Goal: Register for event/course

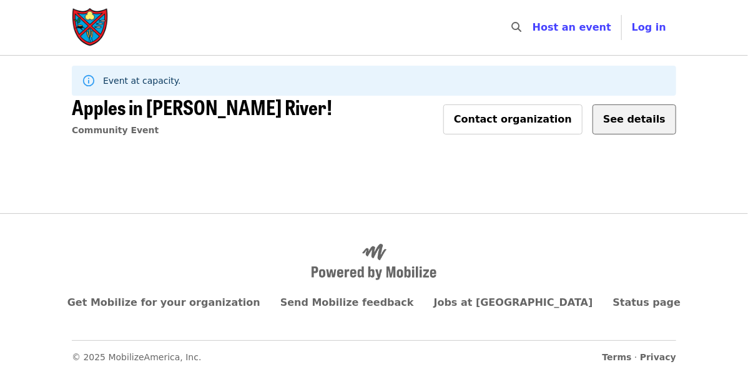
click at [632, 122] on span "See details" at bounding box center [634, 119] width 62 height 12
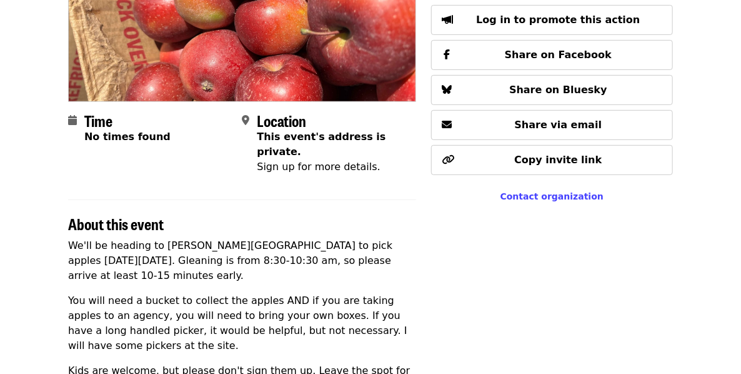
scroll to position [200, 0]
